Goal: Information Seeking & Learning: Learn about a topic

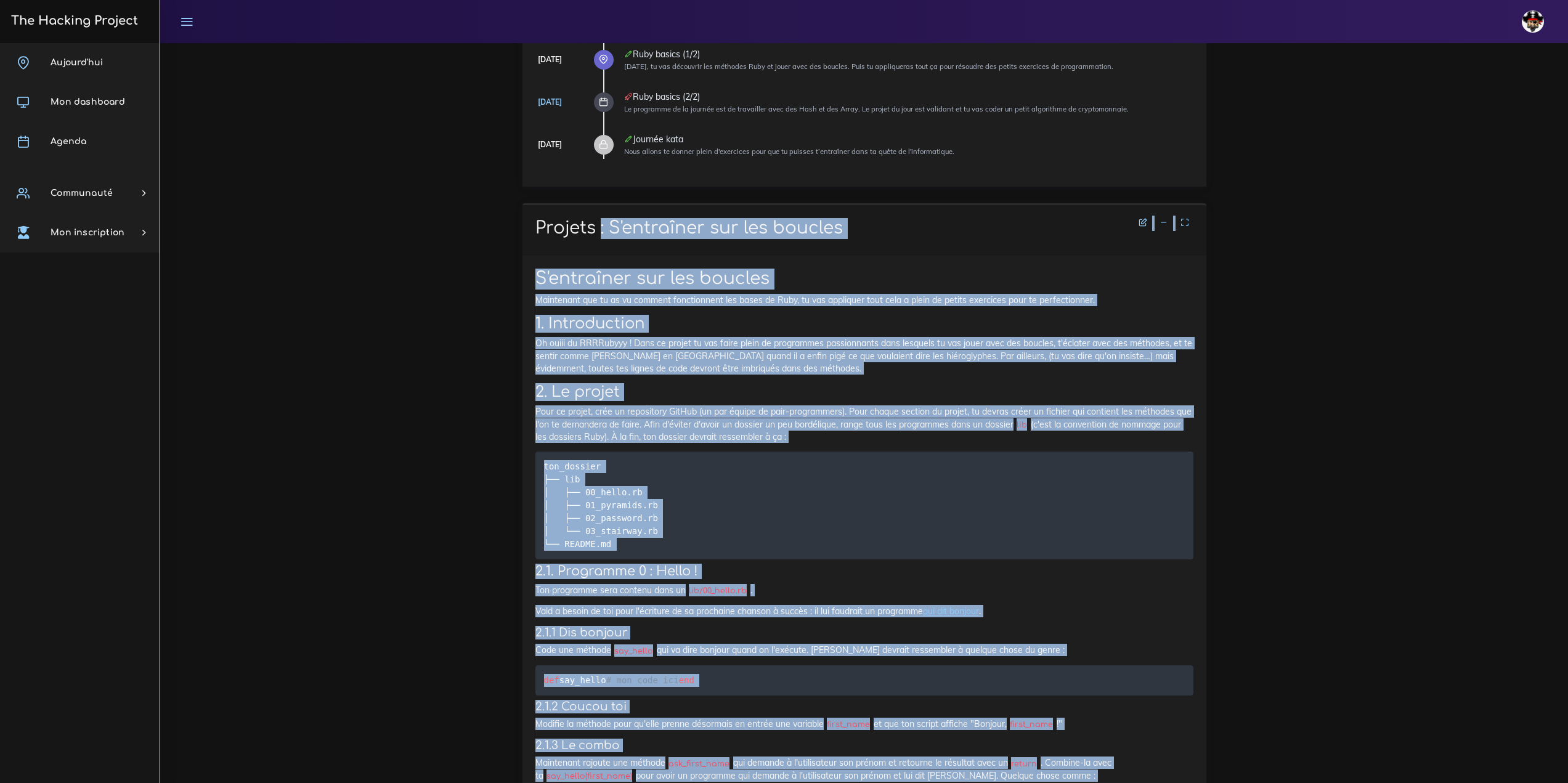
scroll to position [413, 0]
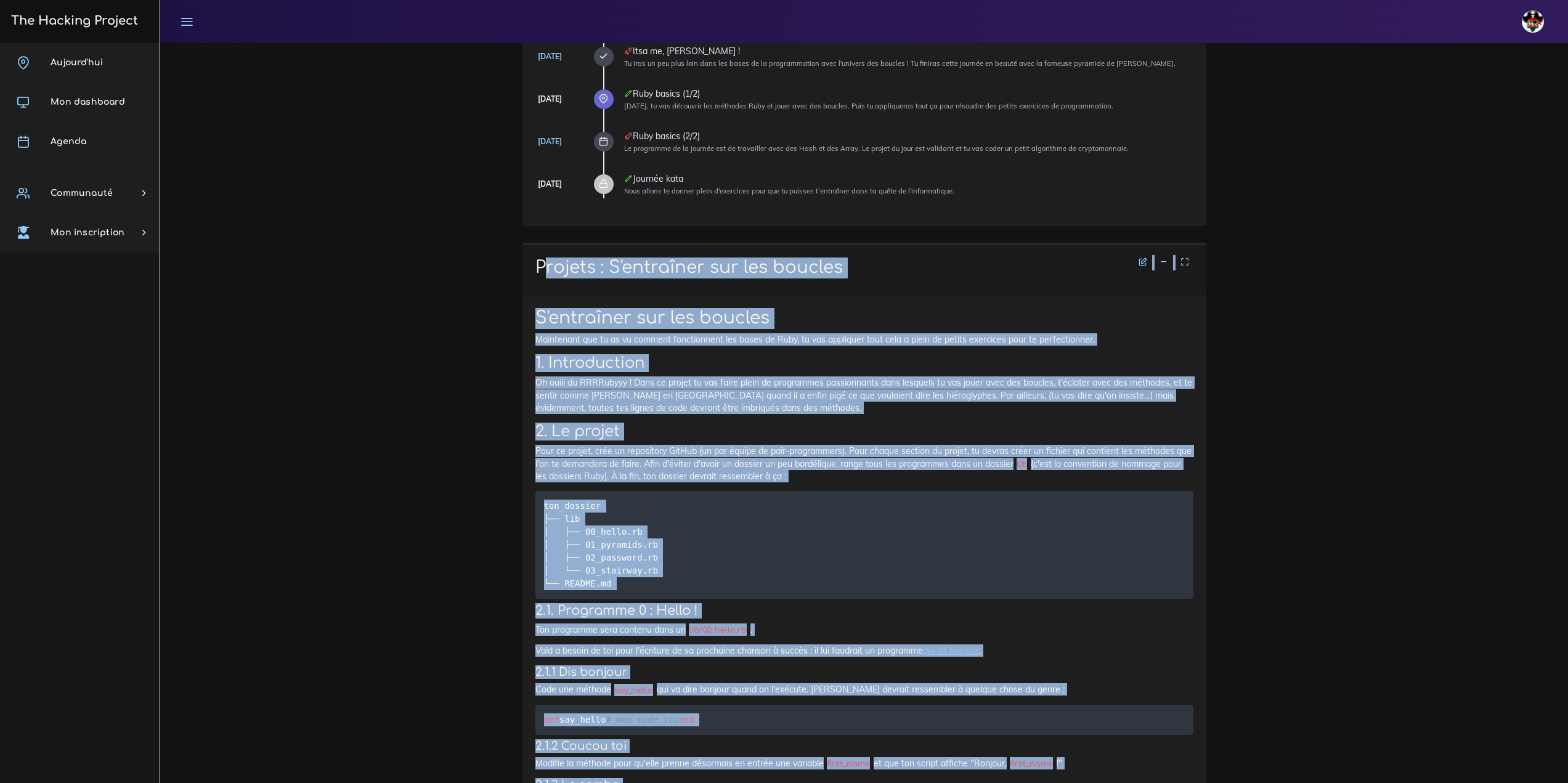
drag, startPoint x: 1126, startPoint y: 348, endPoint x: 530, endPoint y: 274, distance: 600.6
copy div "Loremip : D'sitametco adi eli seddoei T'incididun utl etd magnaal Enimadmini ve…"
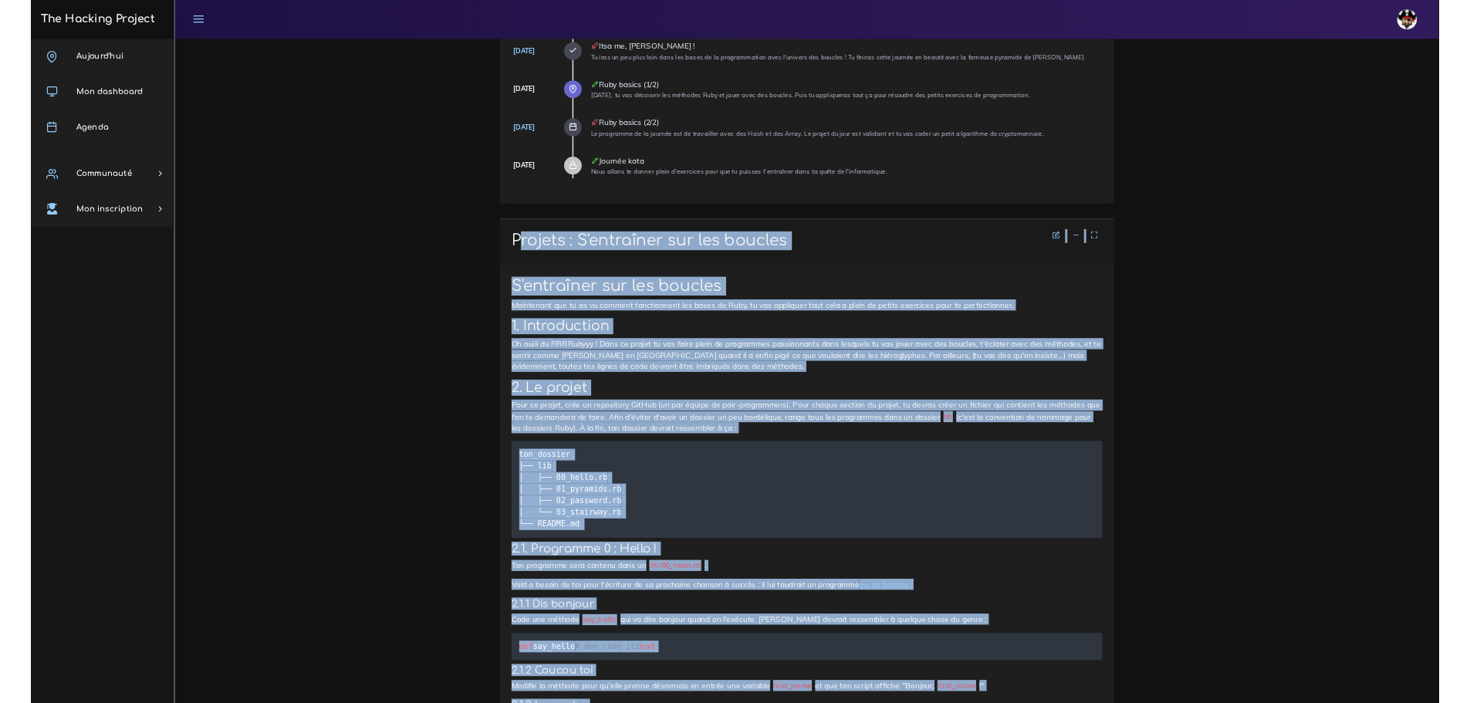
scroll to position [520, 0]
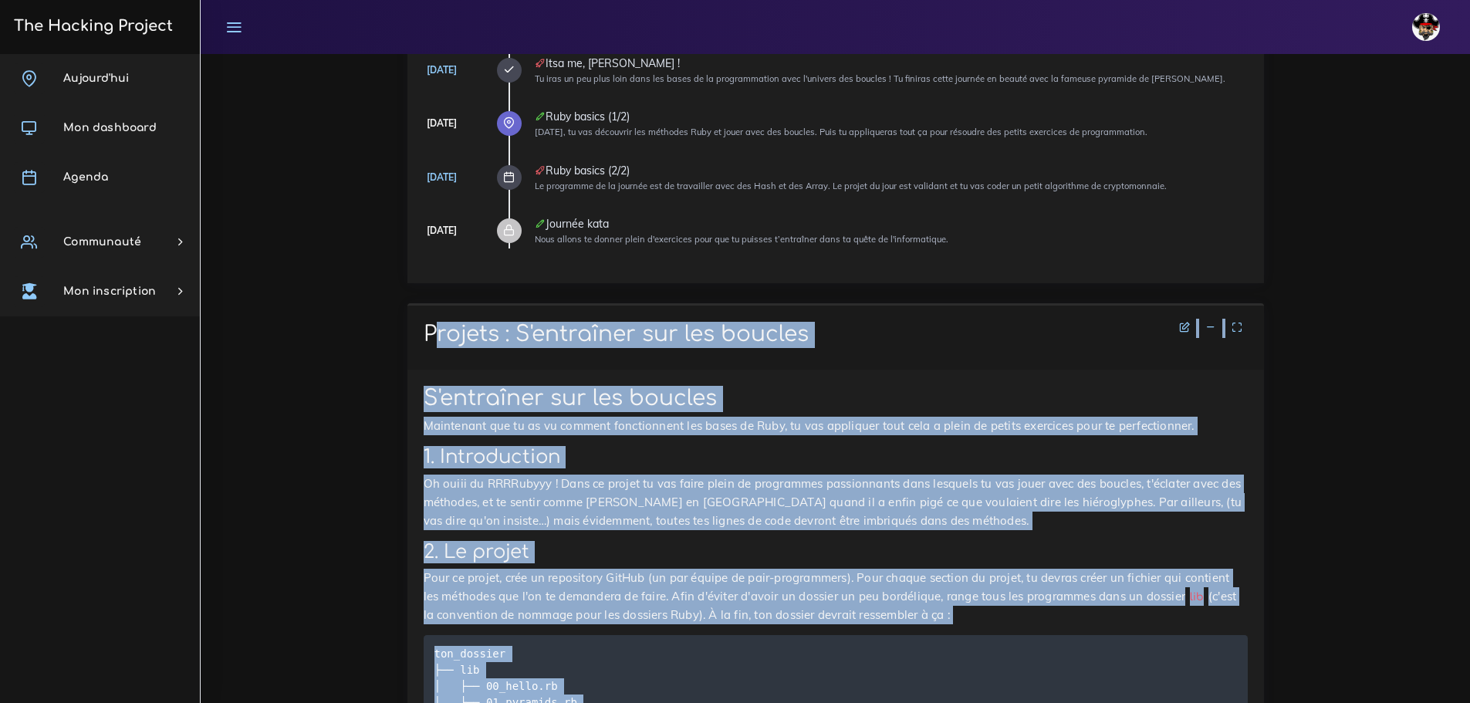
copy div "Loremip : D'sitametco adi eli seddoei T'incididun utl etd magnaal Enimadmini ve…"
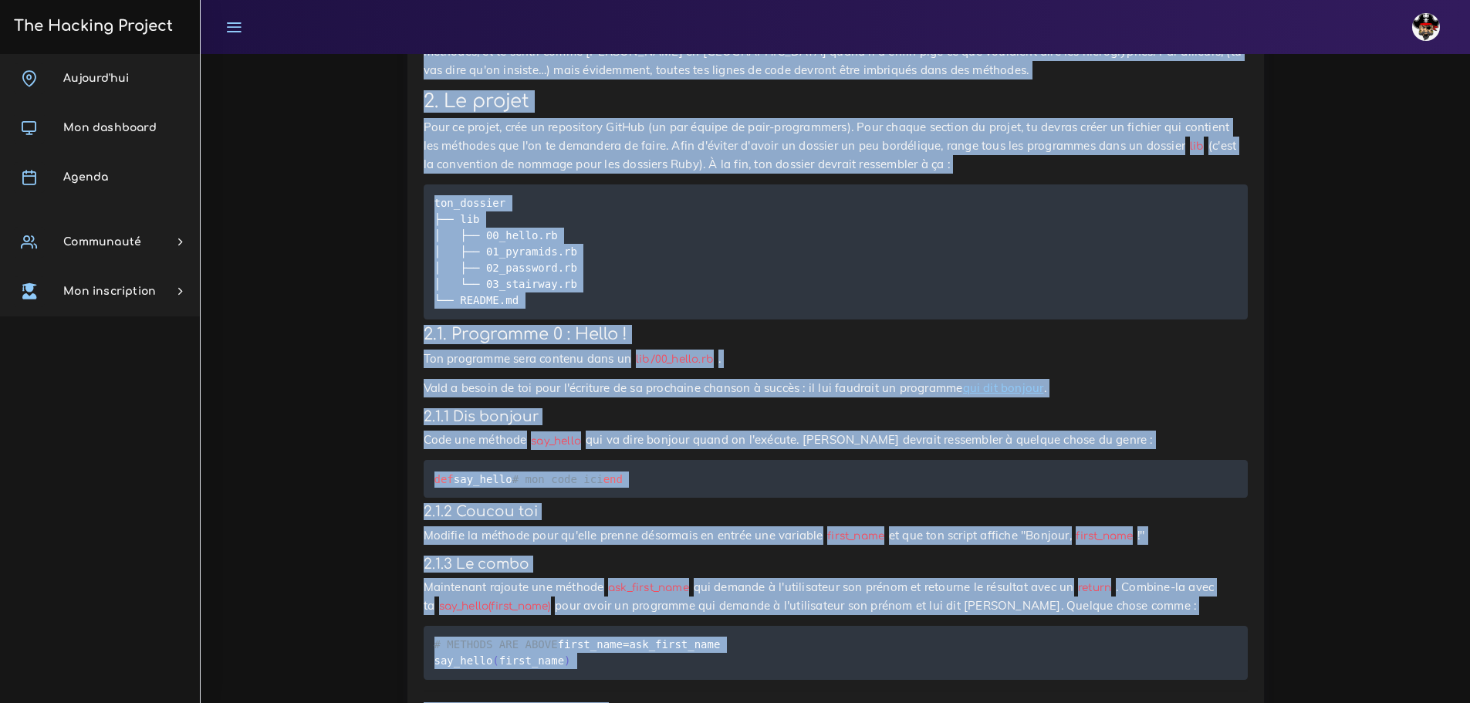
scroll to position [1601, 0]
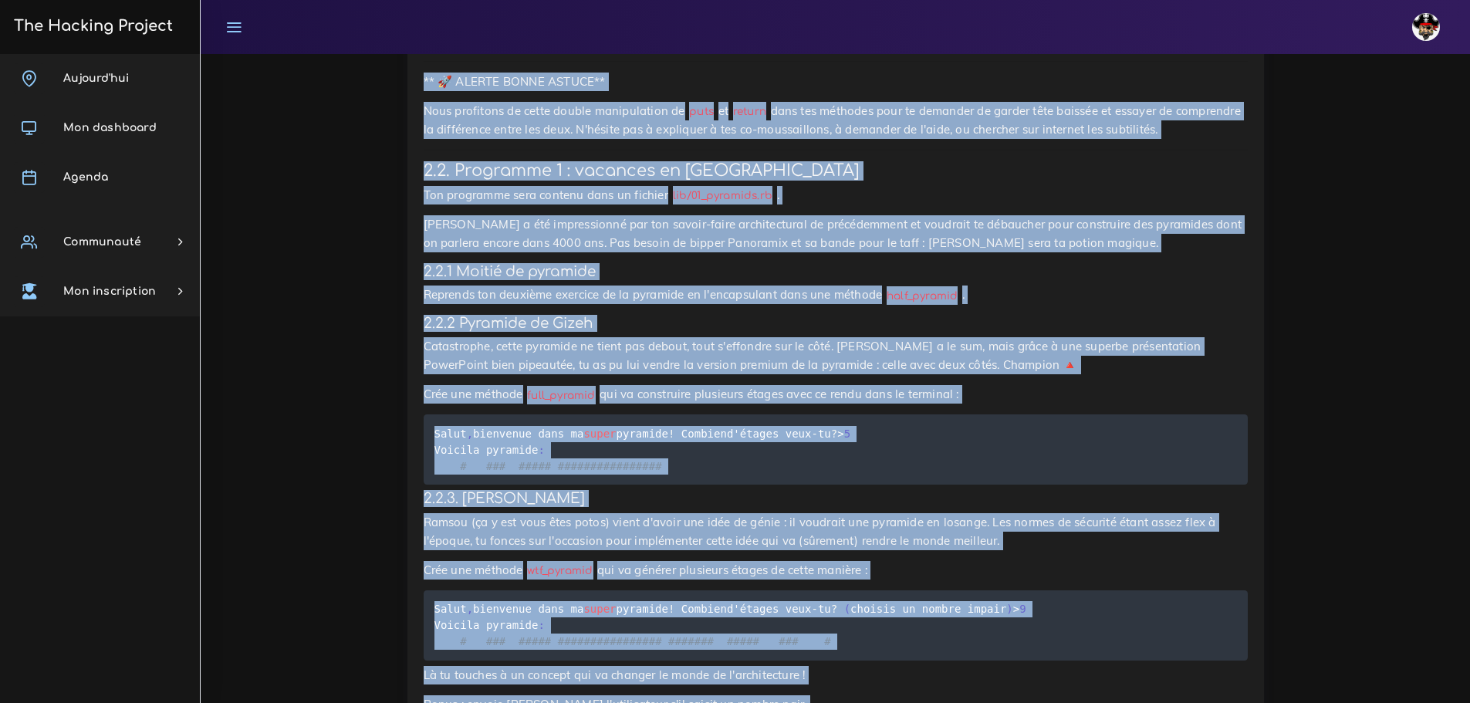
click at [909, 374] on p "Catastrophe, cette pyramide ne tient pas debout, tout s'effondre sur le côté. […" at bounding box center [836, 355] width 824 height 37
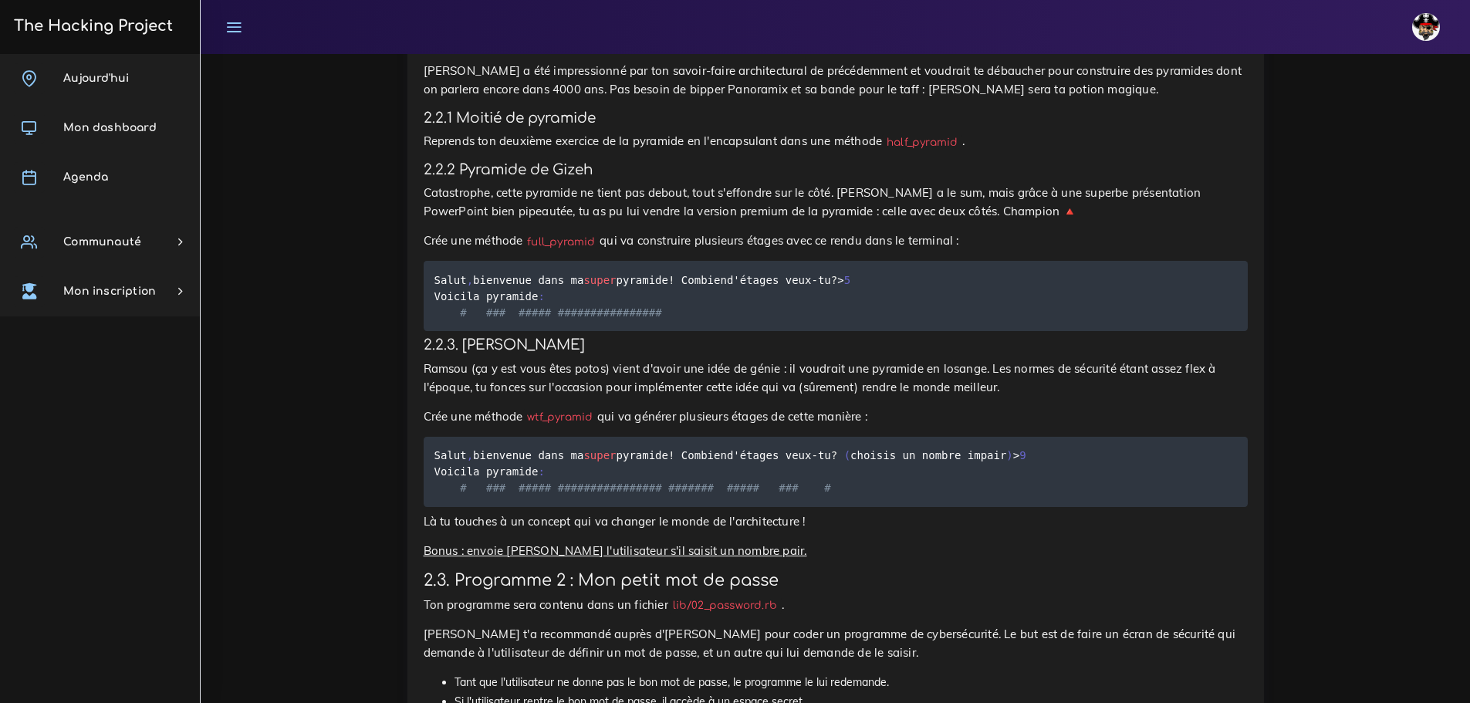
scroll to position [1755, 0]
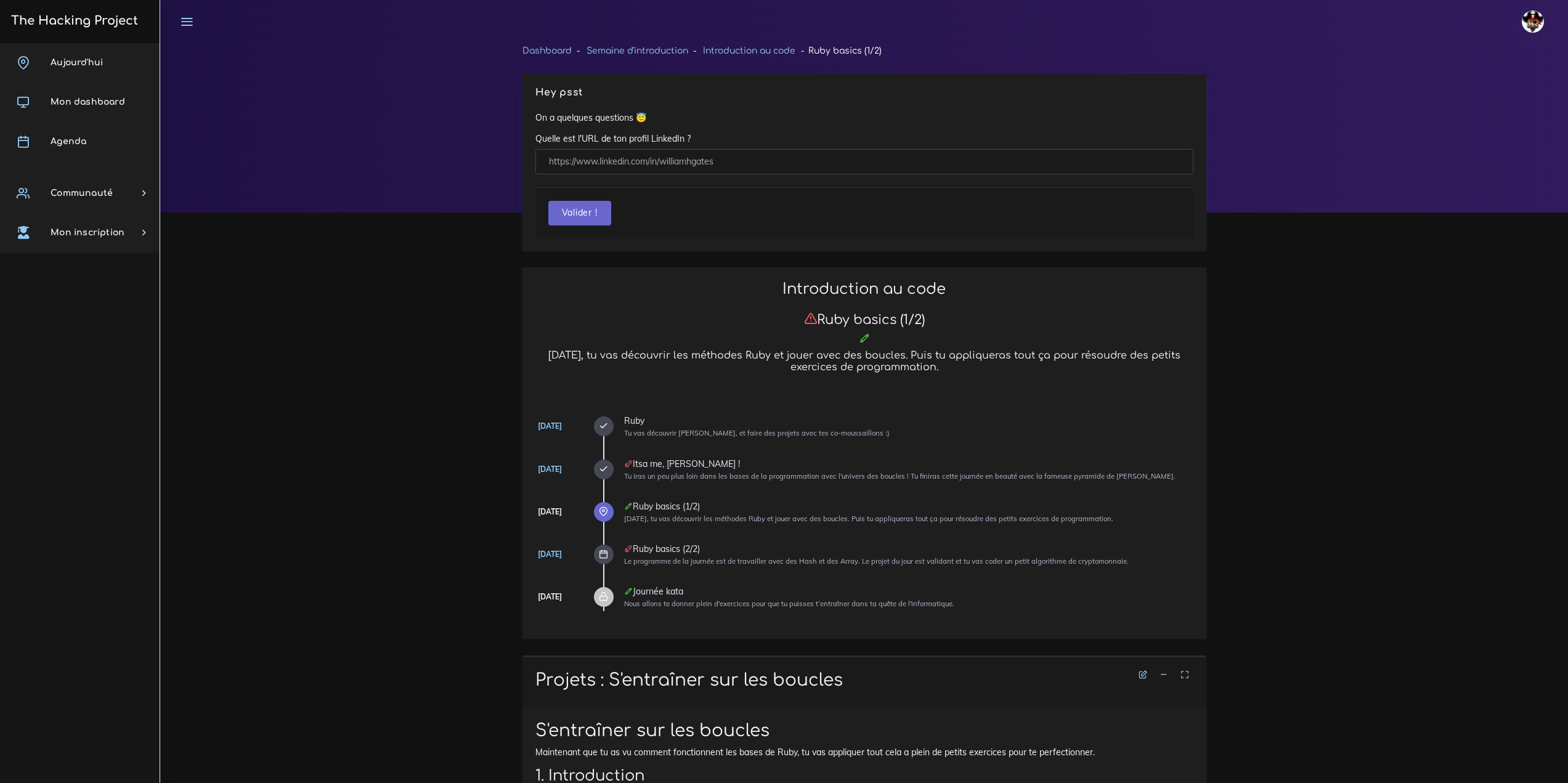
scroll to position [7994, 0]
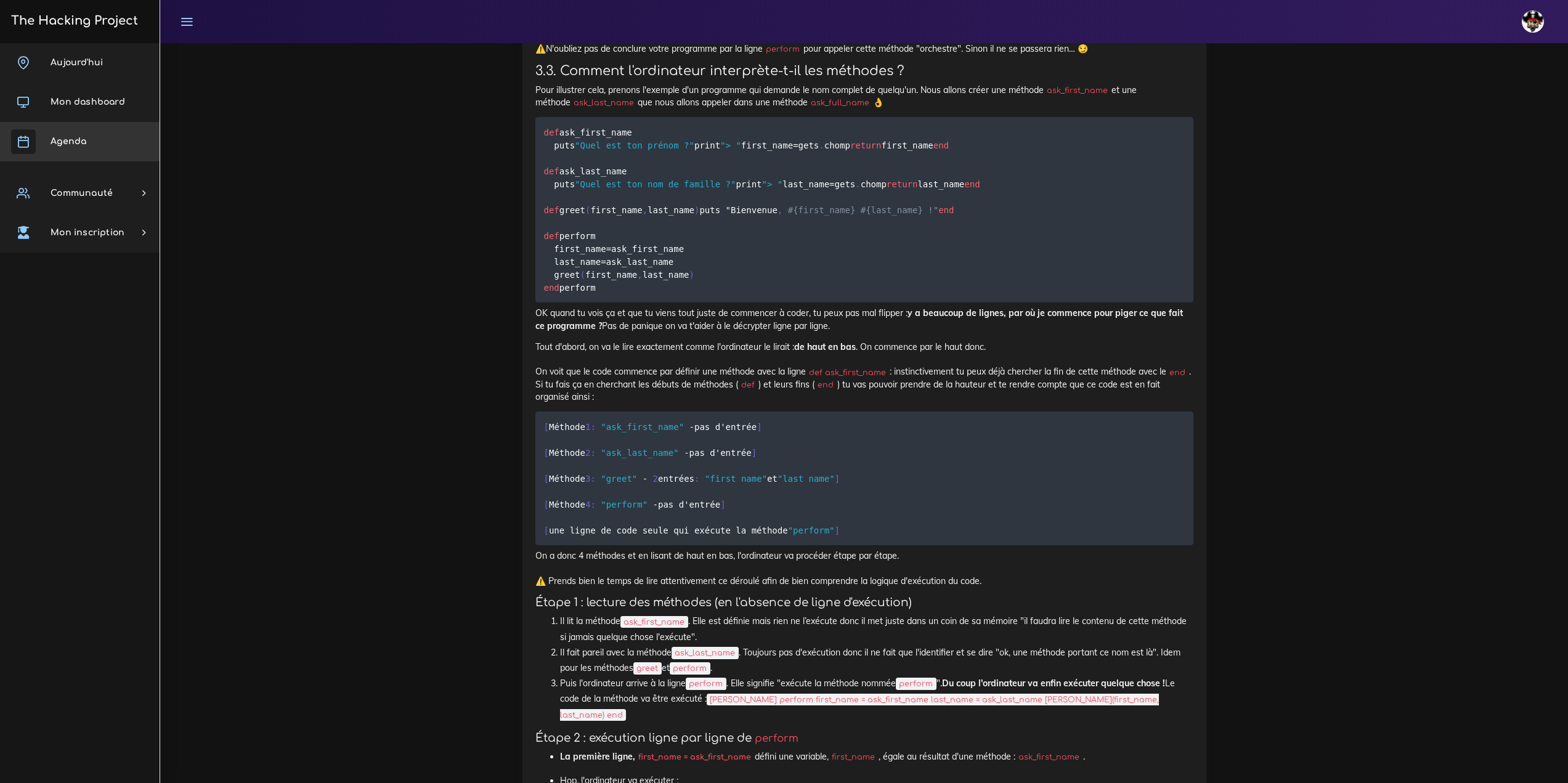
click at [100, 129] on link "Agenda" at bounding box center [80, 141] width 160 height 39
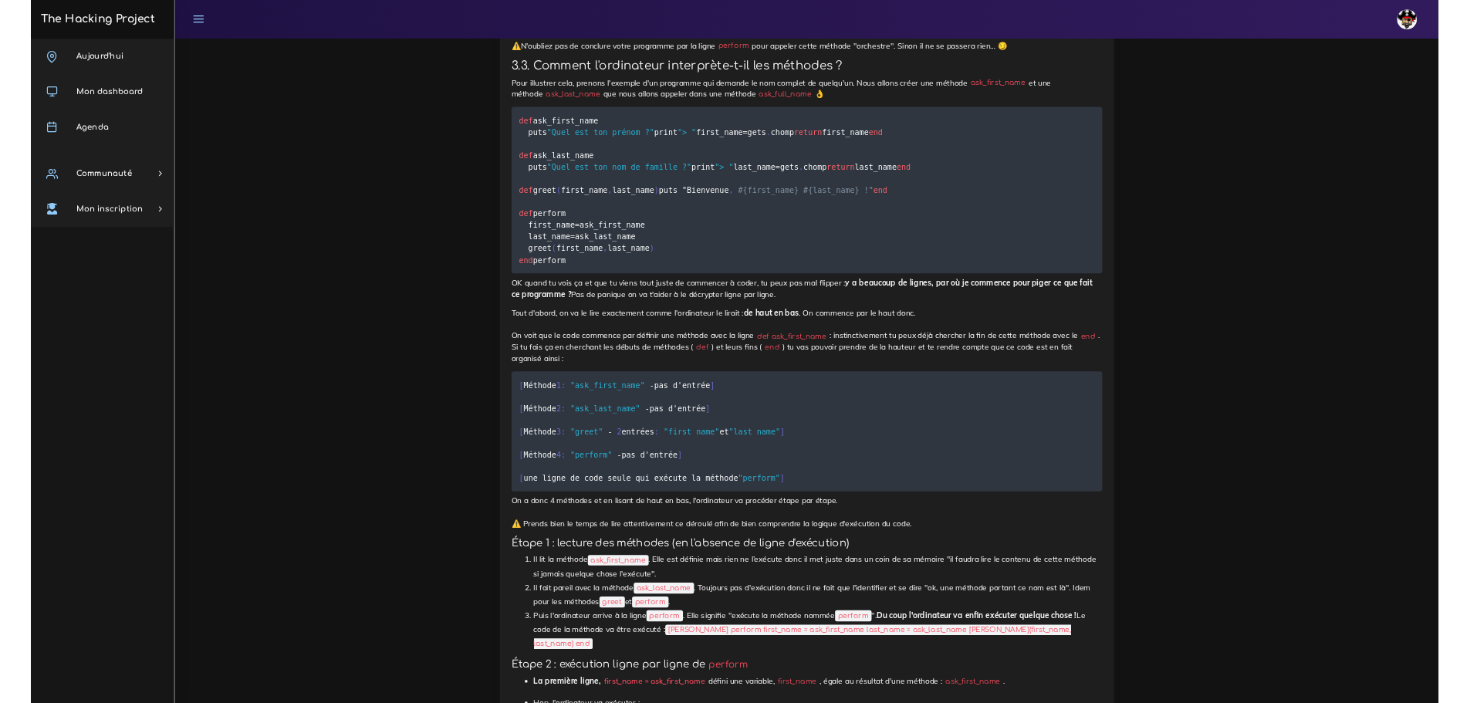
scroll to position [10882, 0]
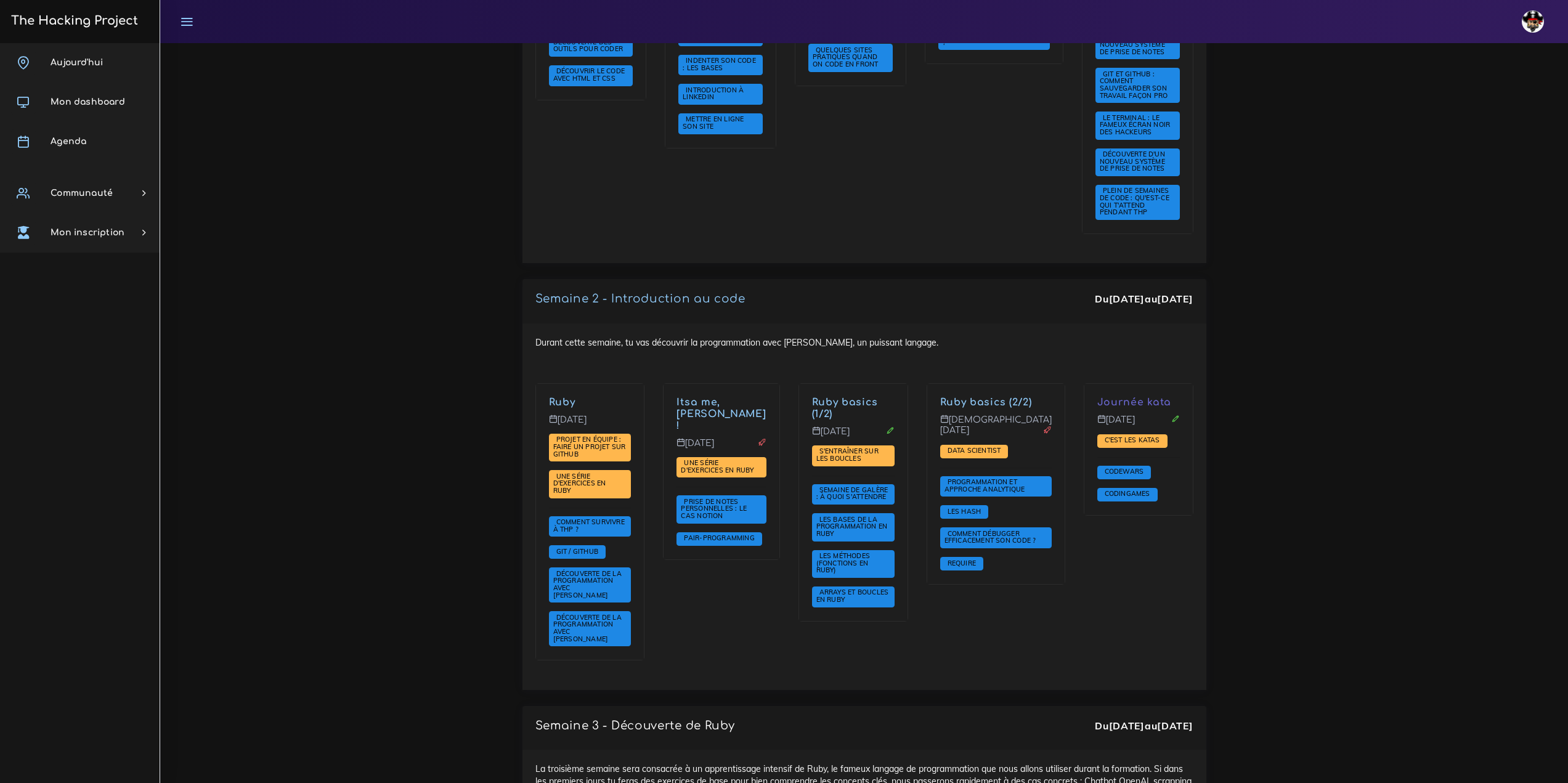
scroll to position [678, 0]
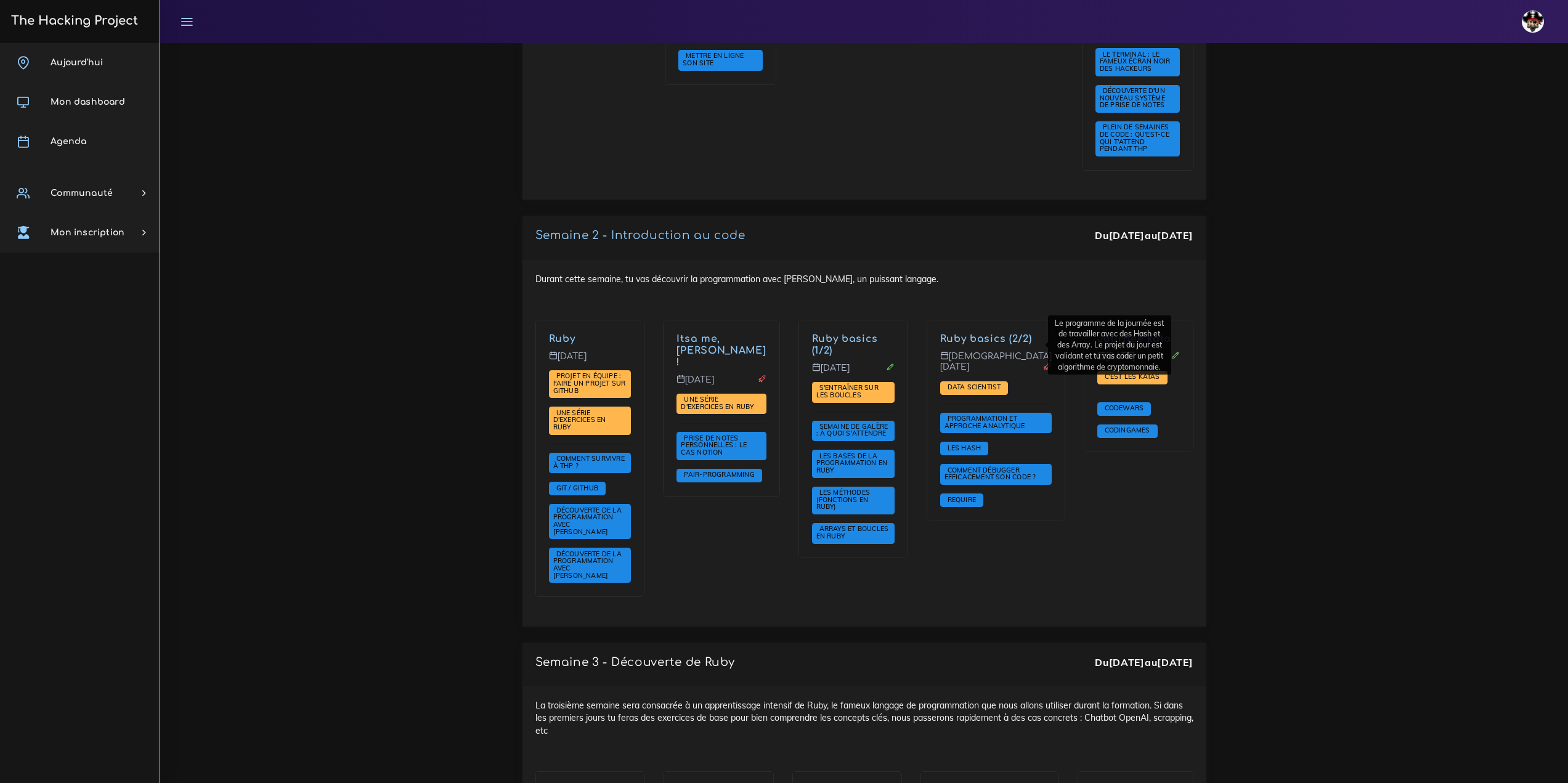
click at [990, 341] on link "Ruby basics (2/2)" at bounding box center [986, 339] width 92 height 11
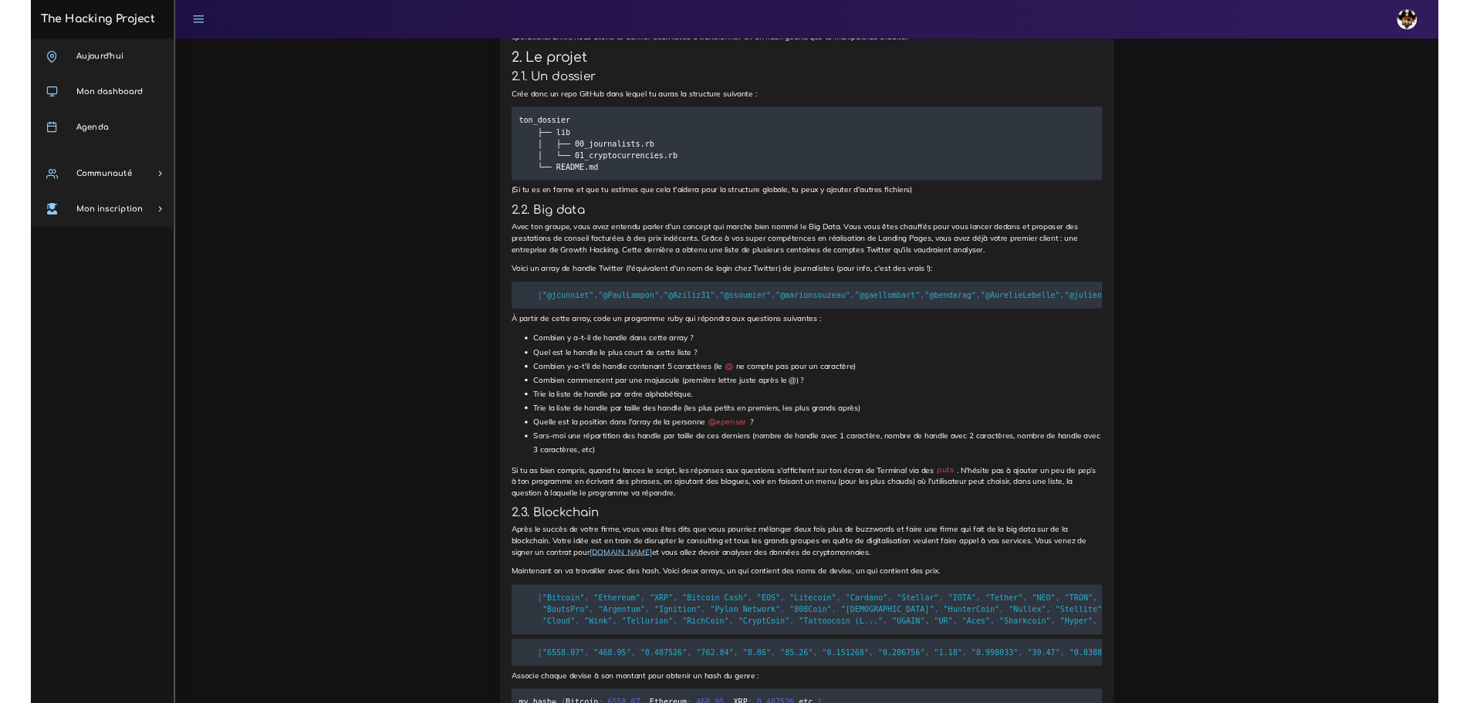
scroll to position [1010, 0]
